Goal: Task Accomplishment & Management: Manage account settings

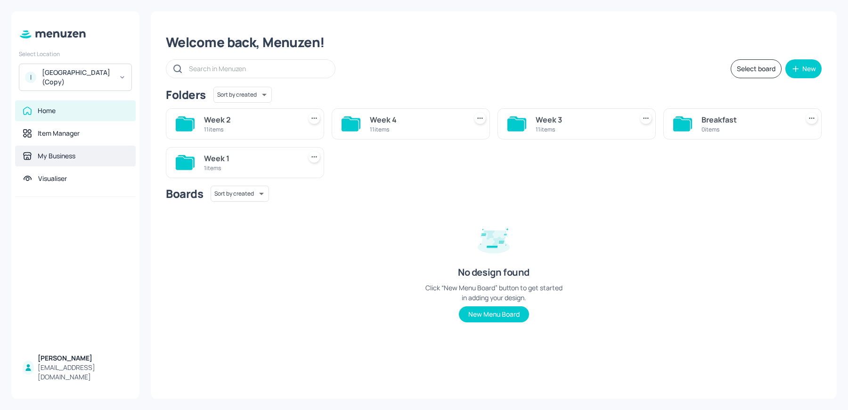
click at [72, 158] on div "My Business" at bounding box center [57, 155] width 38 height 9
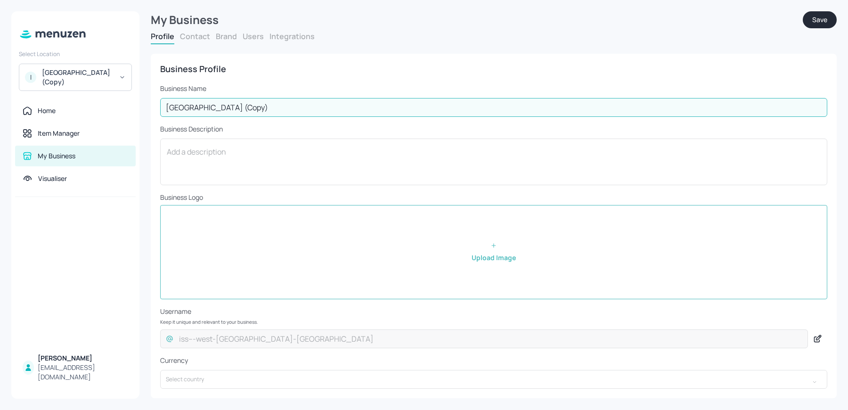
drag, startPoint x: 186, startPoint y: 107, endPoint x: 420, endPoint y: 115, distance: 234.4
click at [420, 115] on input "[GEOGRAPHIC_DATA] (Copy)" at bounding box center [493, 107] width 667 height 19
click at [814, 27] on button "Save" at bounding box center [820, 19] width 34 height 17
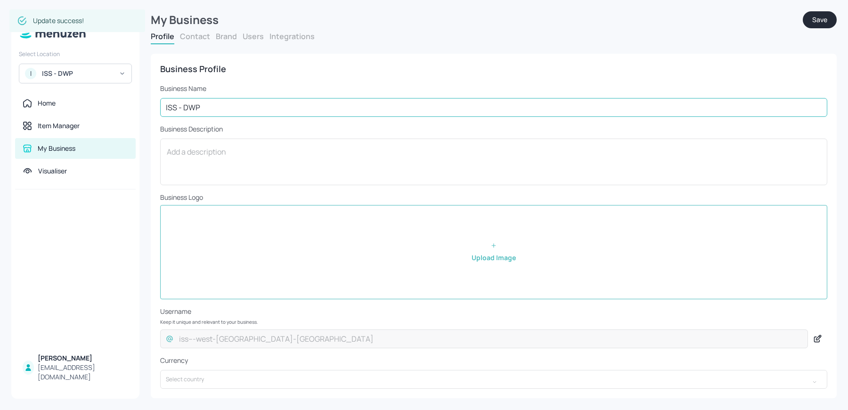
click at [214, 108] on input "ISS - DWP" at bounding box center [493, 107] width 667 height 19
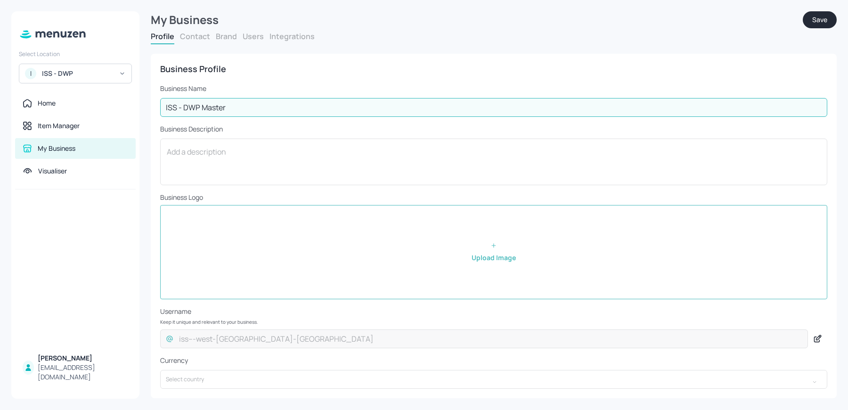
type input "ISS - DWP Master"
click at [813, 21] on button "Save" at bounding box center [820, 19] width 34 height 17
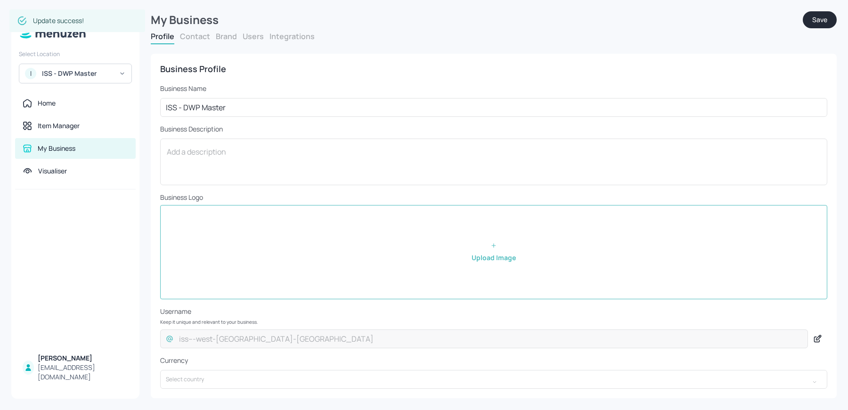
click at [66, 77] on div "ISS - DWP Master" at bounding box center [77, 73] width 71 height 9
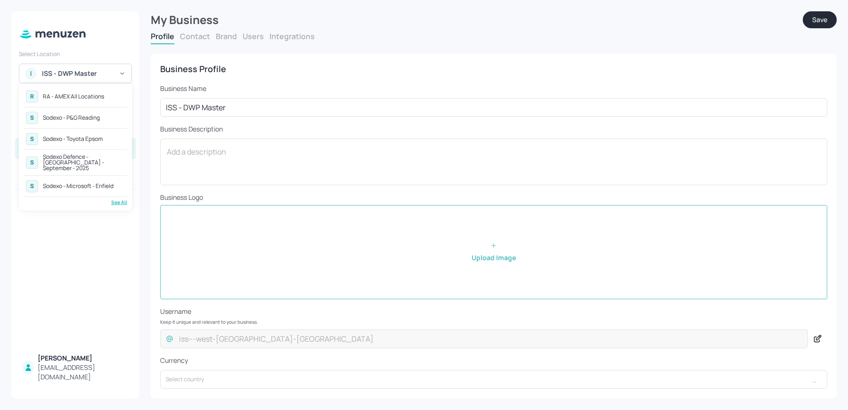
click at [123, 199] on div "See All" at bounding box center [76, 202] width 104 height 7
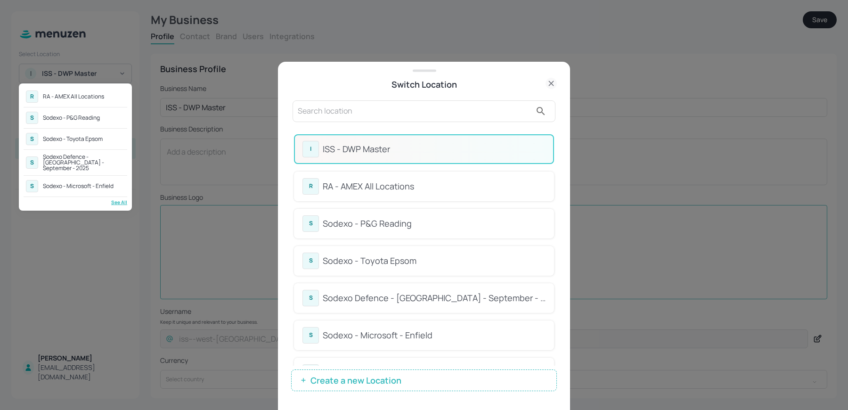
click at [558, 155] on div at bounding box center [424, 205] width 848 height 410
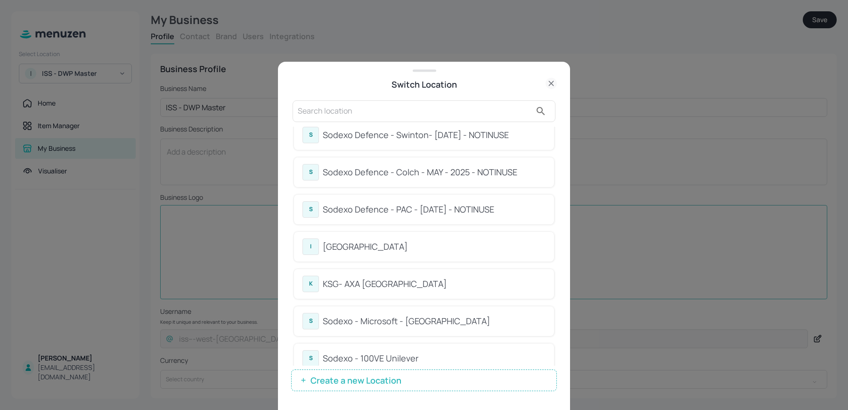
scroll to position [370, 0]
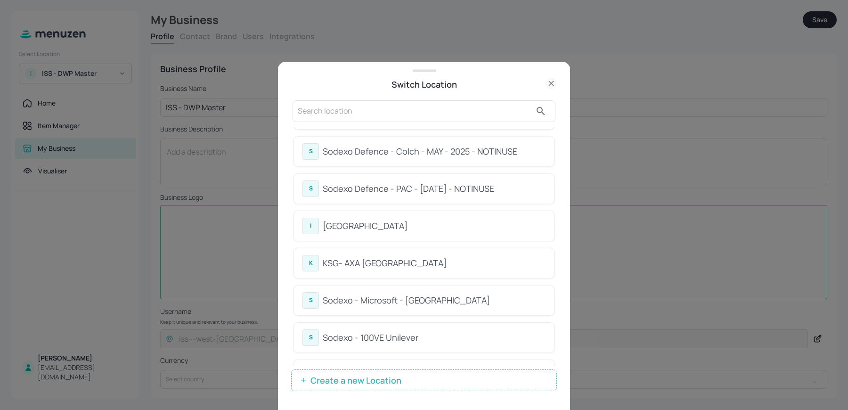
click at [427, 226] on div "[GEOGRAPHIC_DATA]" at bounding box center [434, 226] width 223 height 13
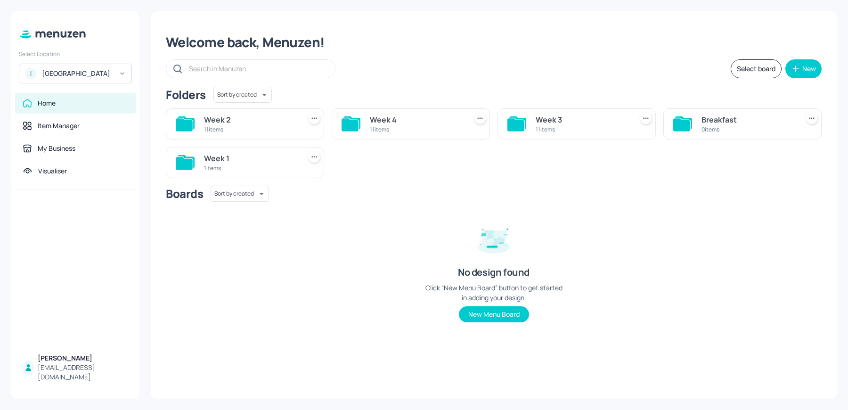
drag, startPoint x: 0, startPoint y: 0, endPoint x: -631, endPoint y: -81, distance: 635.7
click at [0, 0] on html "Select Location I [GEOGRAPHIC_DATA] Home Item Manager My Business Visualiser [P…" at bounding box center [424, 205] width 848 height 410
